Goal: Browse casually

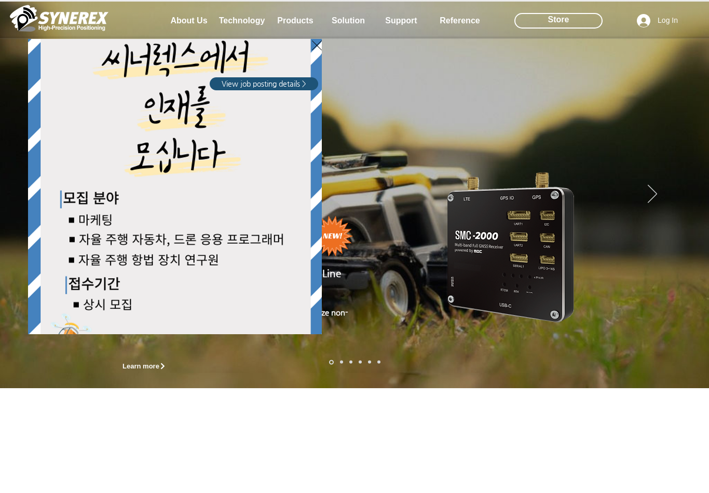
click at [188, 21] on div "LimX Dinamics" at bounding box center [126, 177] width 200 height 314
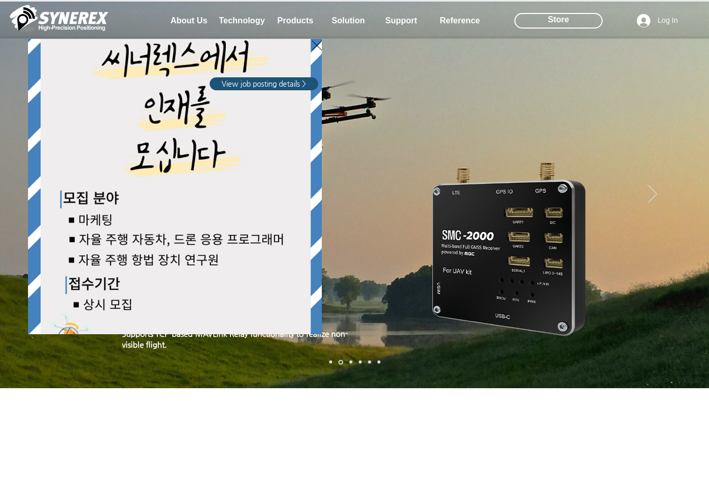
click at [297, 23] on div "LimX Dinamics" at bounding box center [354, 246] width 709 height 493
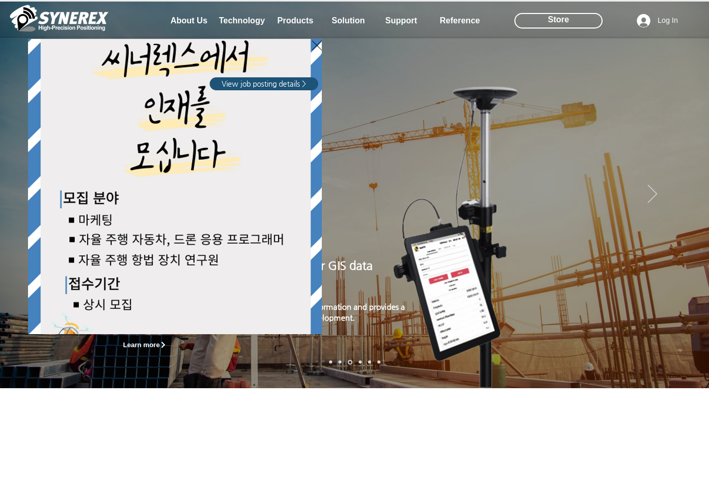
click at [687, 193] on div "LimX Dinamics" at bounding box center [354, 246] width 709 height 493
click at [287, 21] on div "LimX Dinamics" at bounding box center [354, 246] width 709 height 493
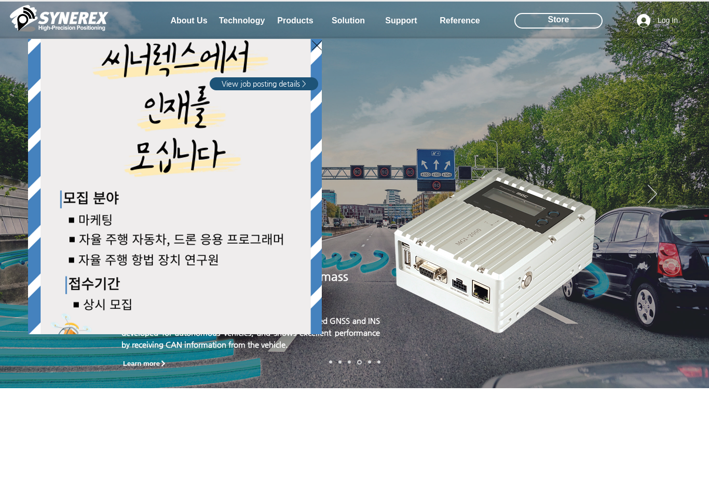
click at [287, 21] on div "LimX Dinamics" at bounding box center [354, 246] width 709 height 493
click at [686, 192] on div "LimX Dinamics" at bounding box center [354, 246] width 709 height 493
click at [691, 195] on div "LimX Dinamics" at bounding box center [354, 246] width 709 height 493
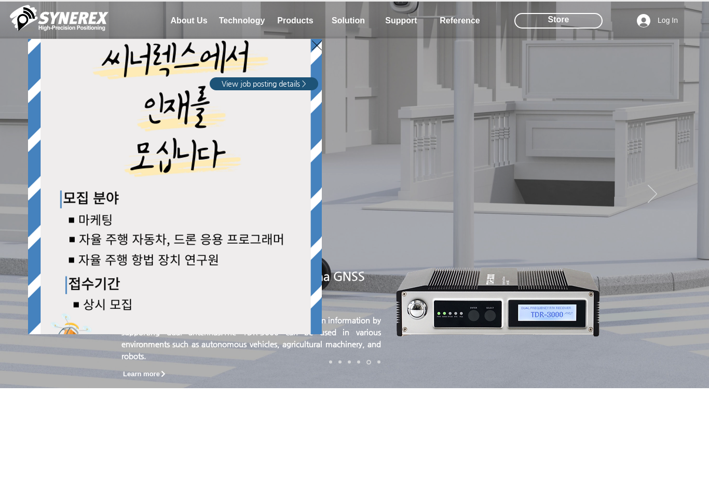
click at [586, 123] on div "LimX Dinamics" at bounding box center [354, 246] width 709 height 493
click at [293, 22] on div "LimX Dinamics" at bounding box center [354, 246] width 709 height 493
